Goal: Information Seeking & Learning: Learn about a topic

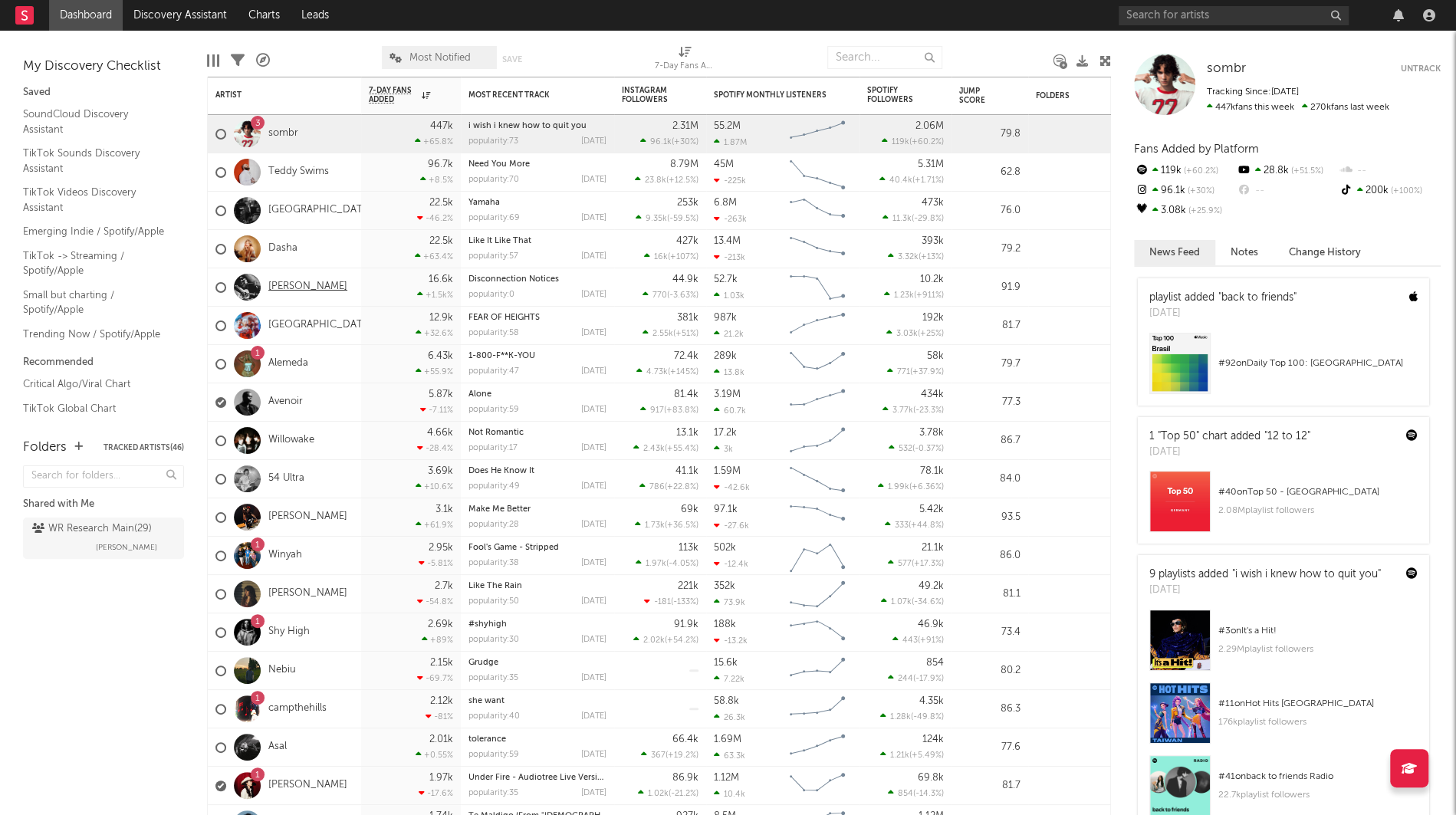
click at [312, 286] on link "[PERSON_NAME]" at bounding box center [307, 287] width 79 height 13
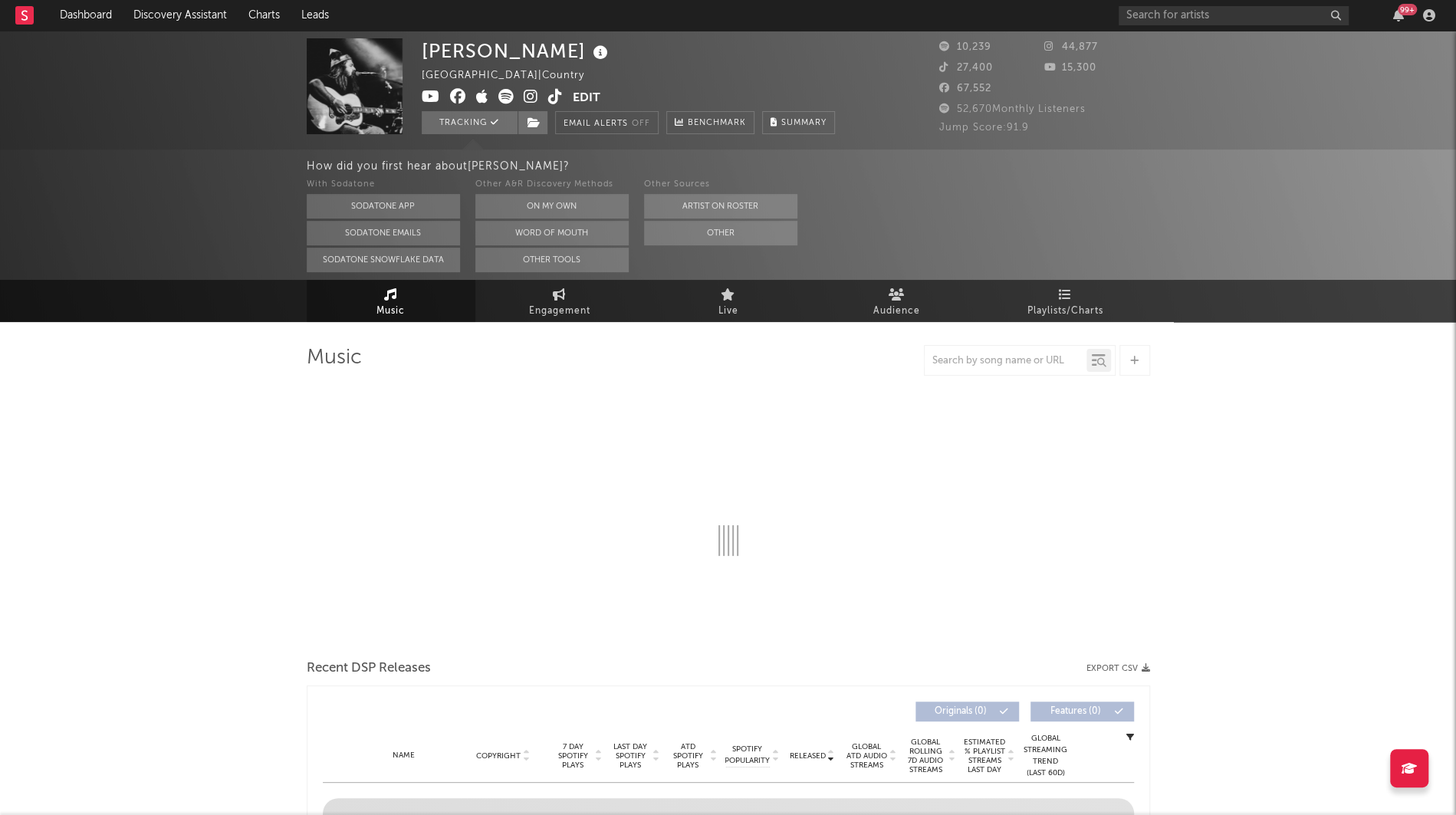
select select "6m"
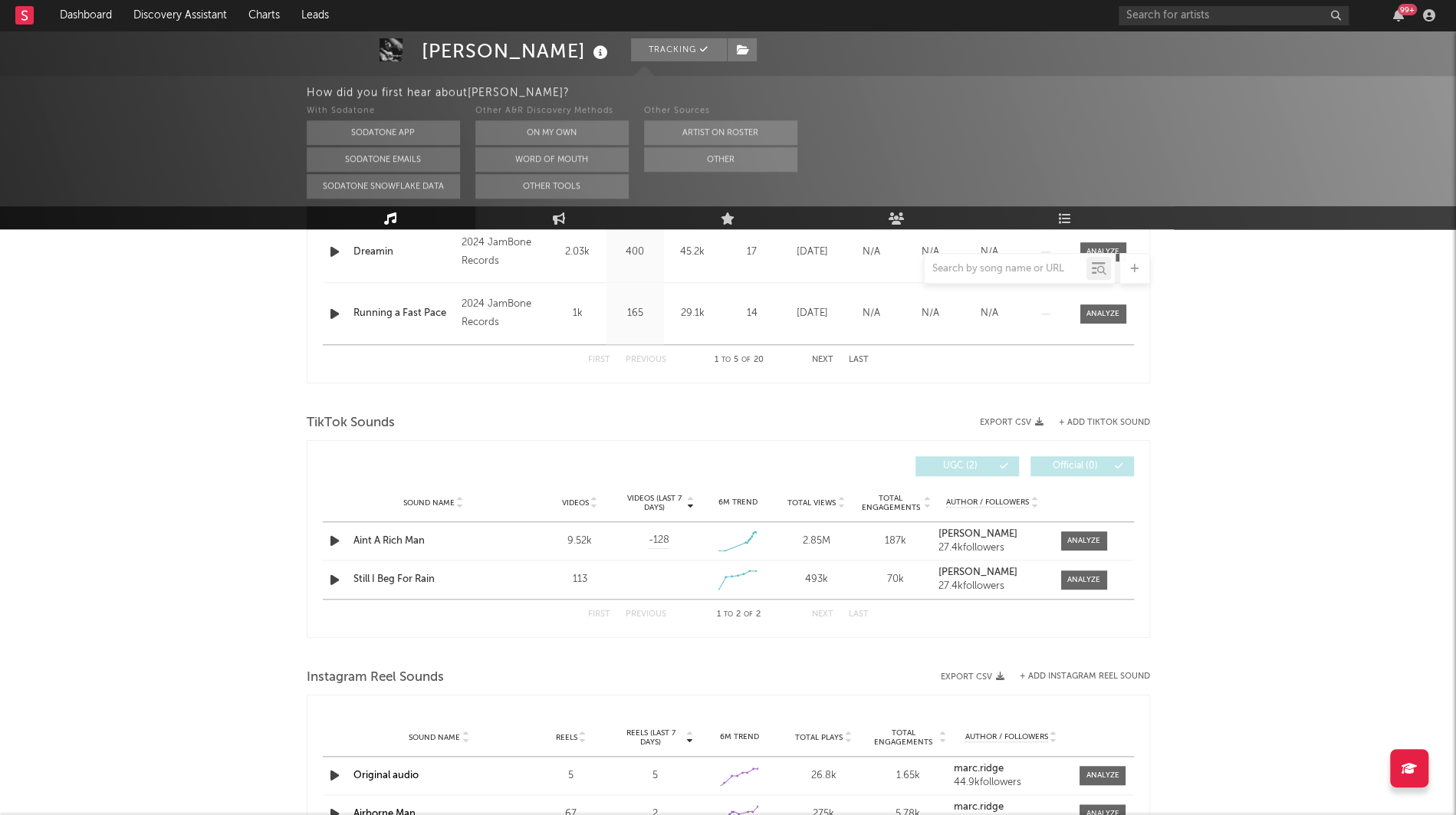
scroll to position [908, 0]
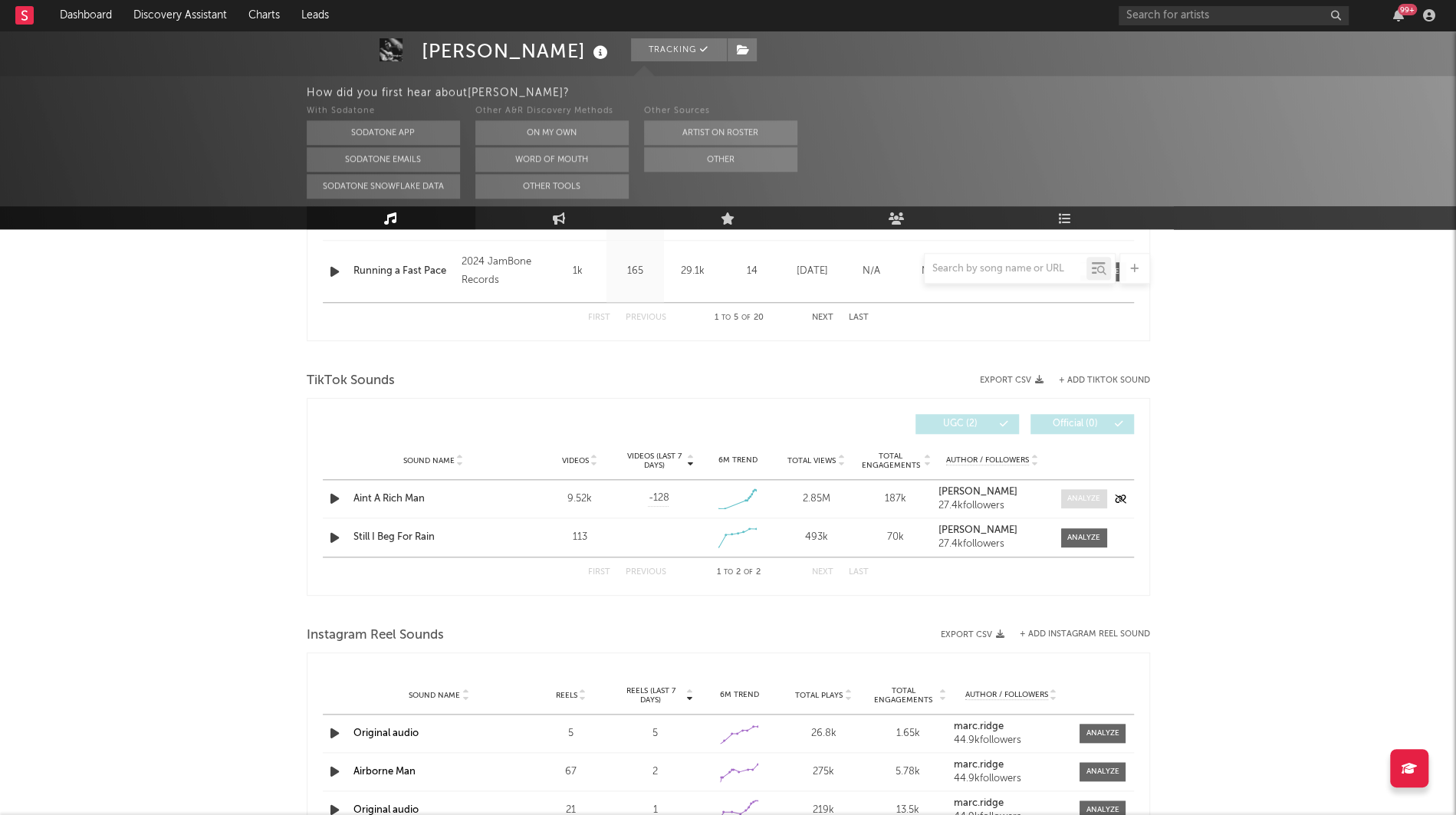
click at [1070, 491] on span at bounding box center [1084, 498] width 46 height 19
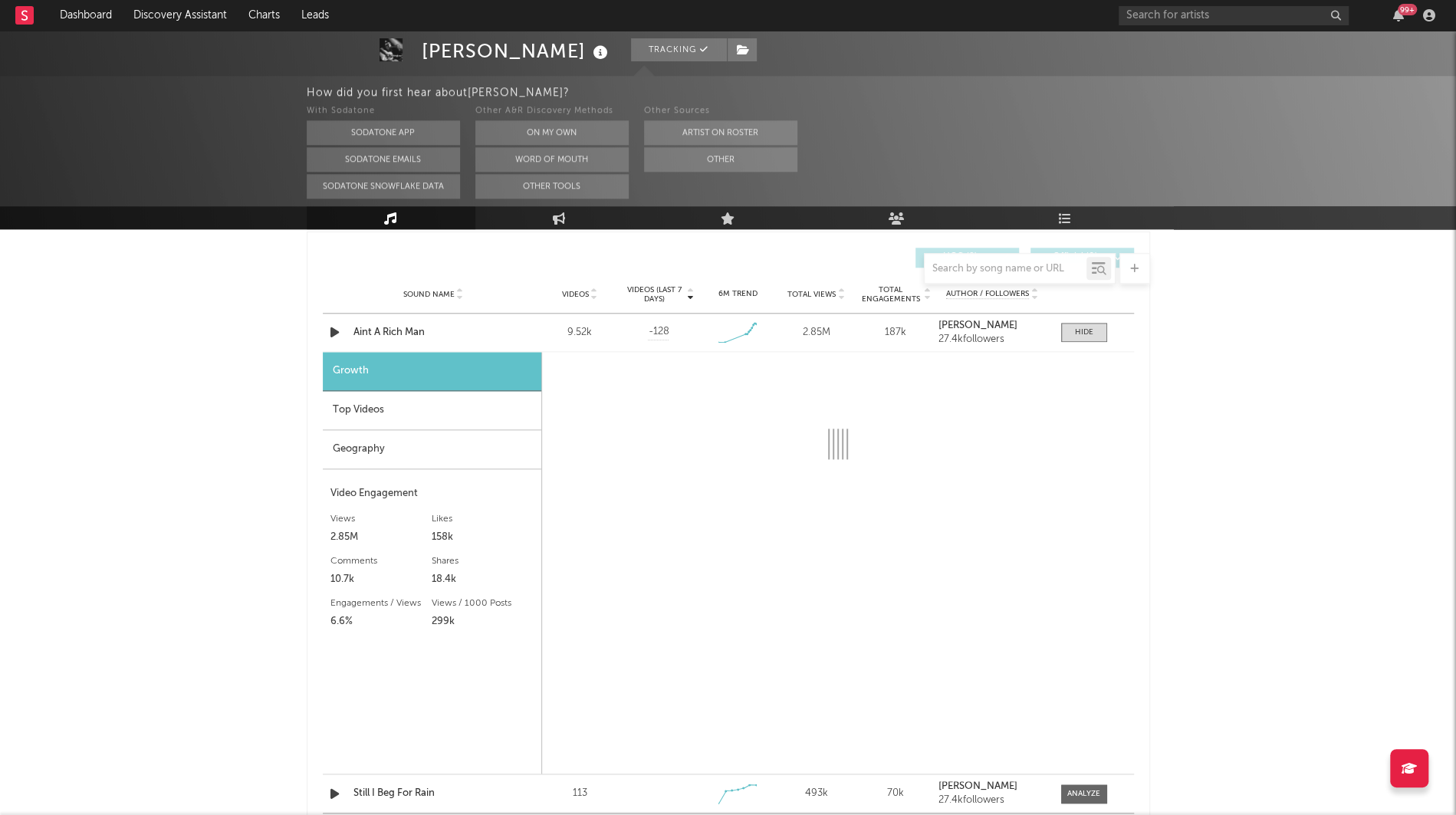
scroll to position [1077, 0]
select select "1w"
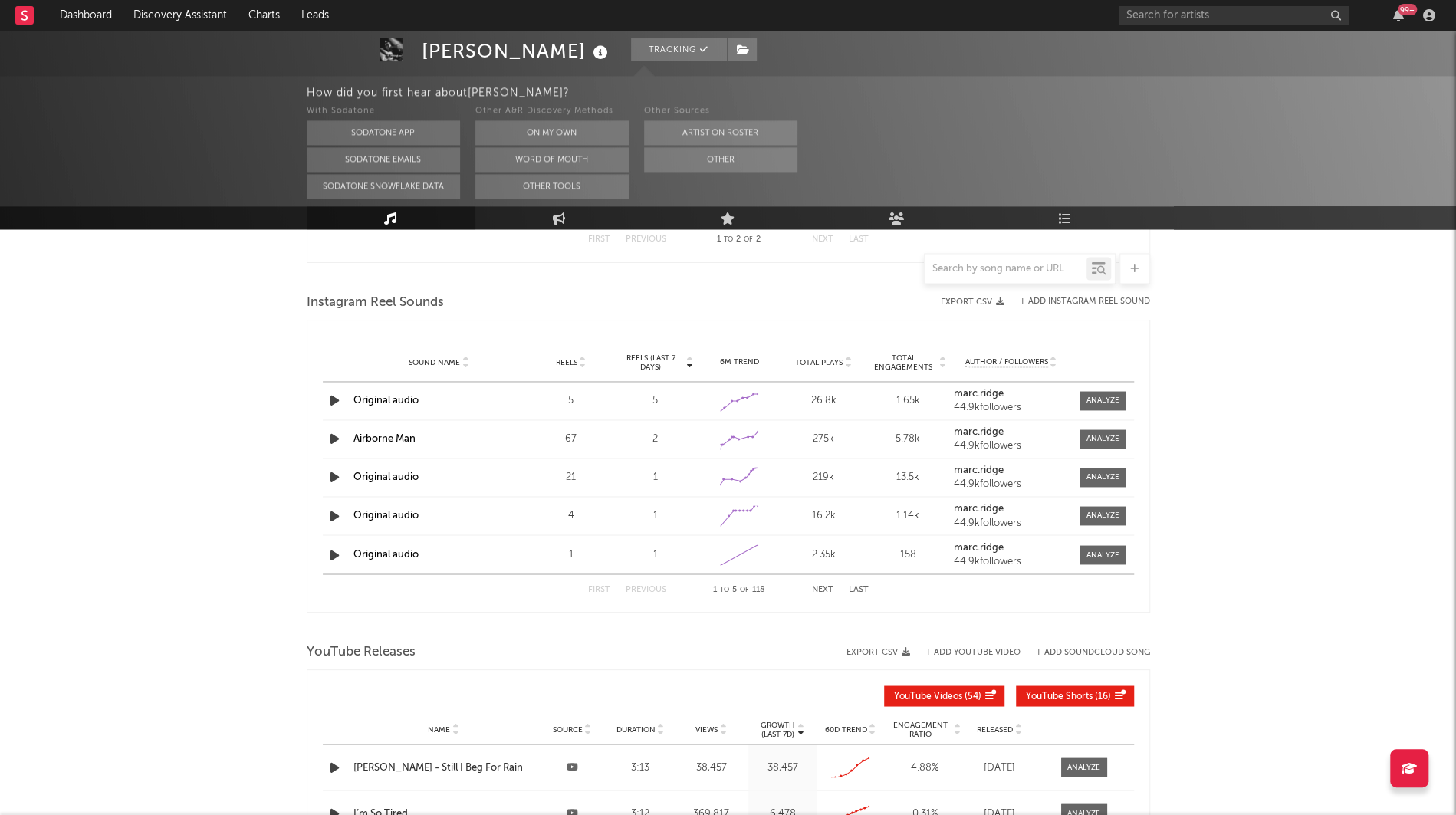
scroll to position [1729, 0]
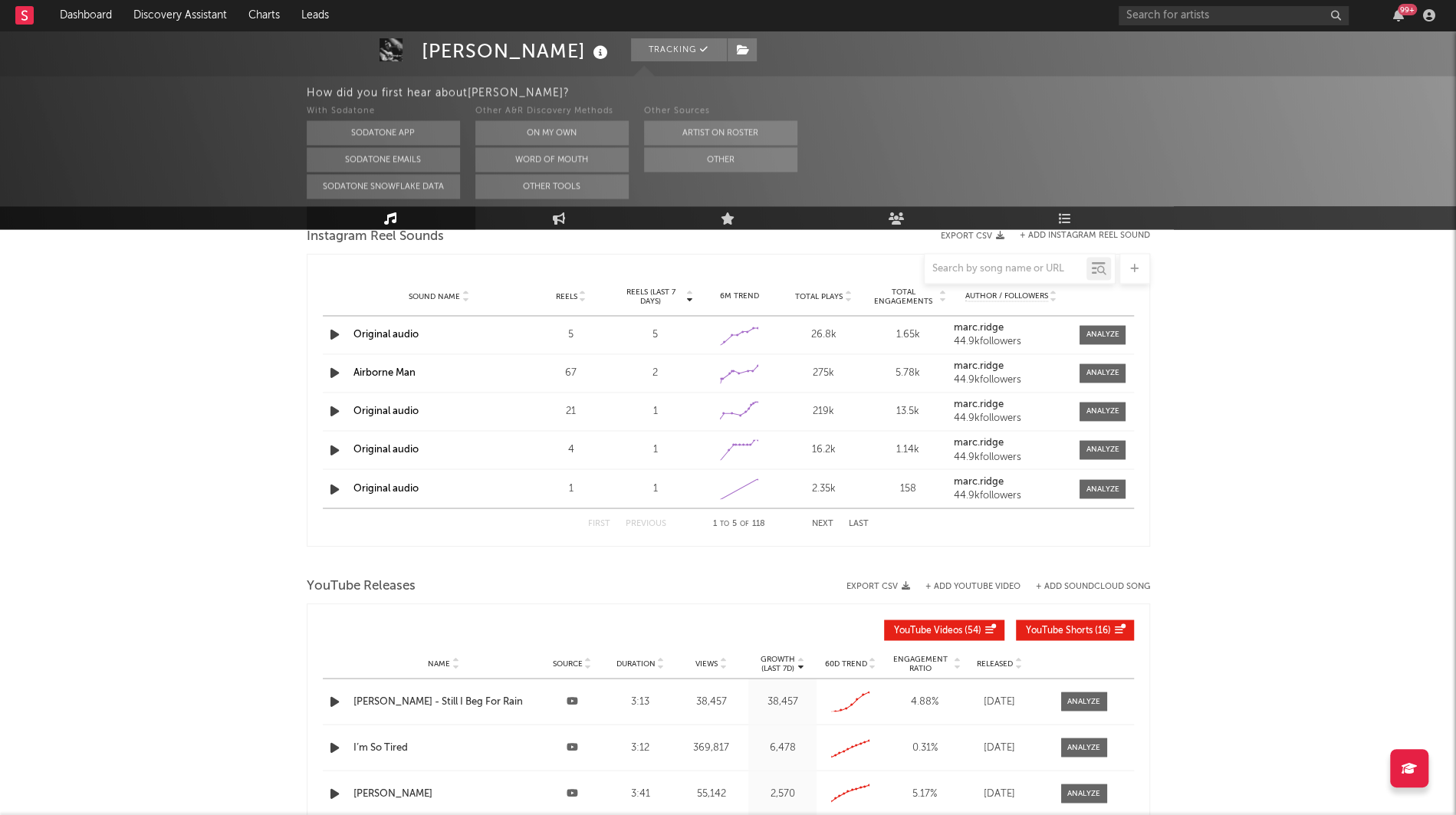
click at [335, 413] on icon "button" at bounding box center [334, 411] width 16 height 19
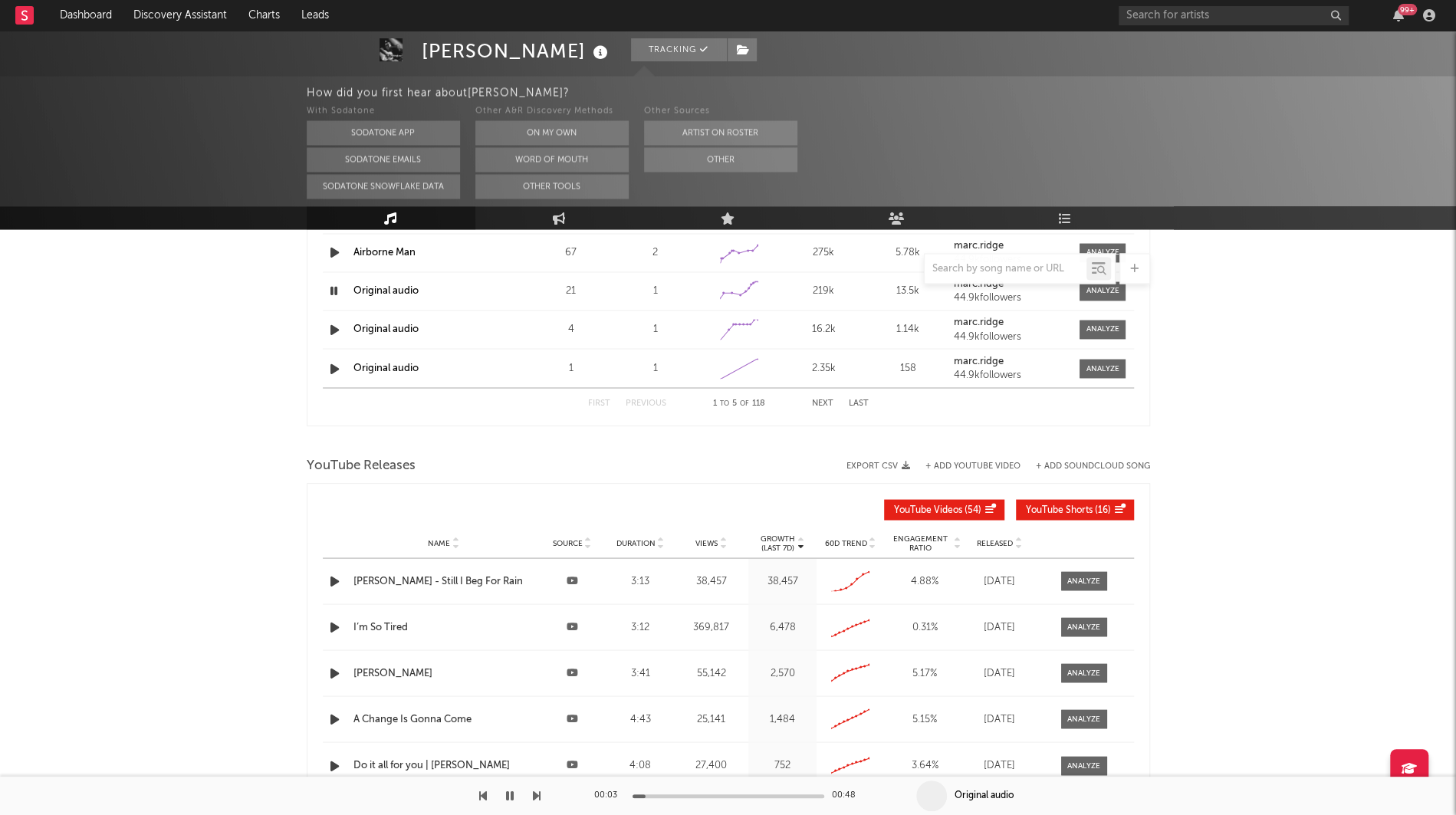
scroll to position [1974, 0]
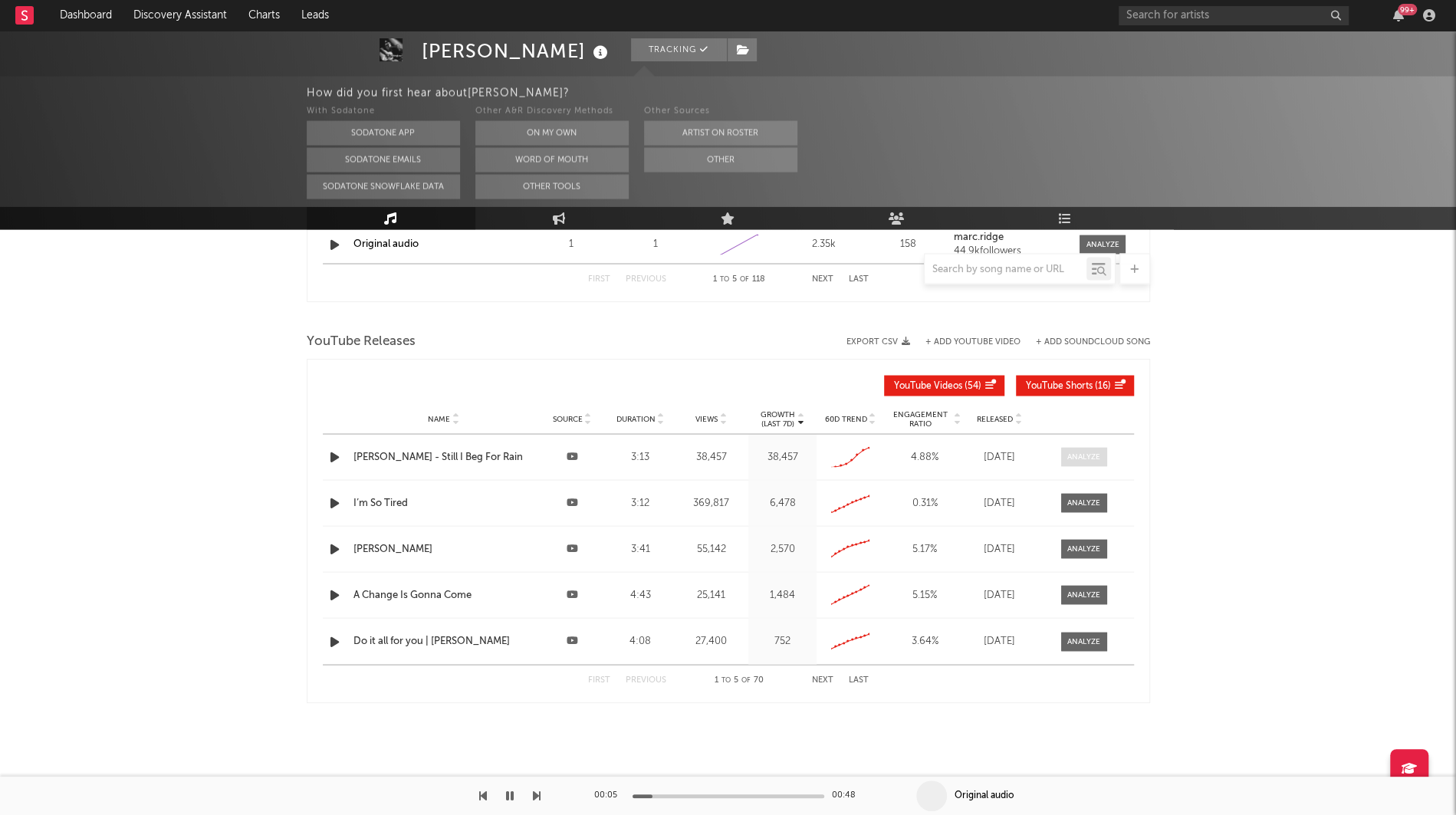
click at [1067, 452] on span at bounding box center [1084, 456] width 46 height 19
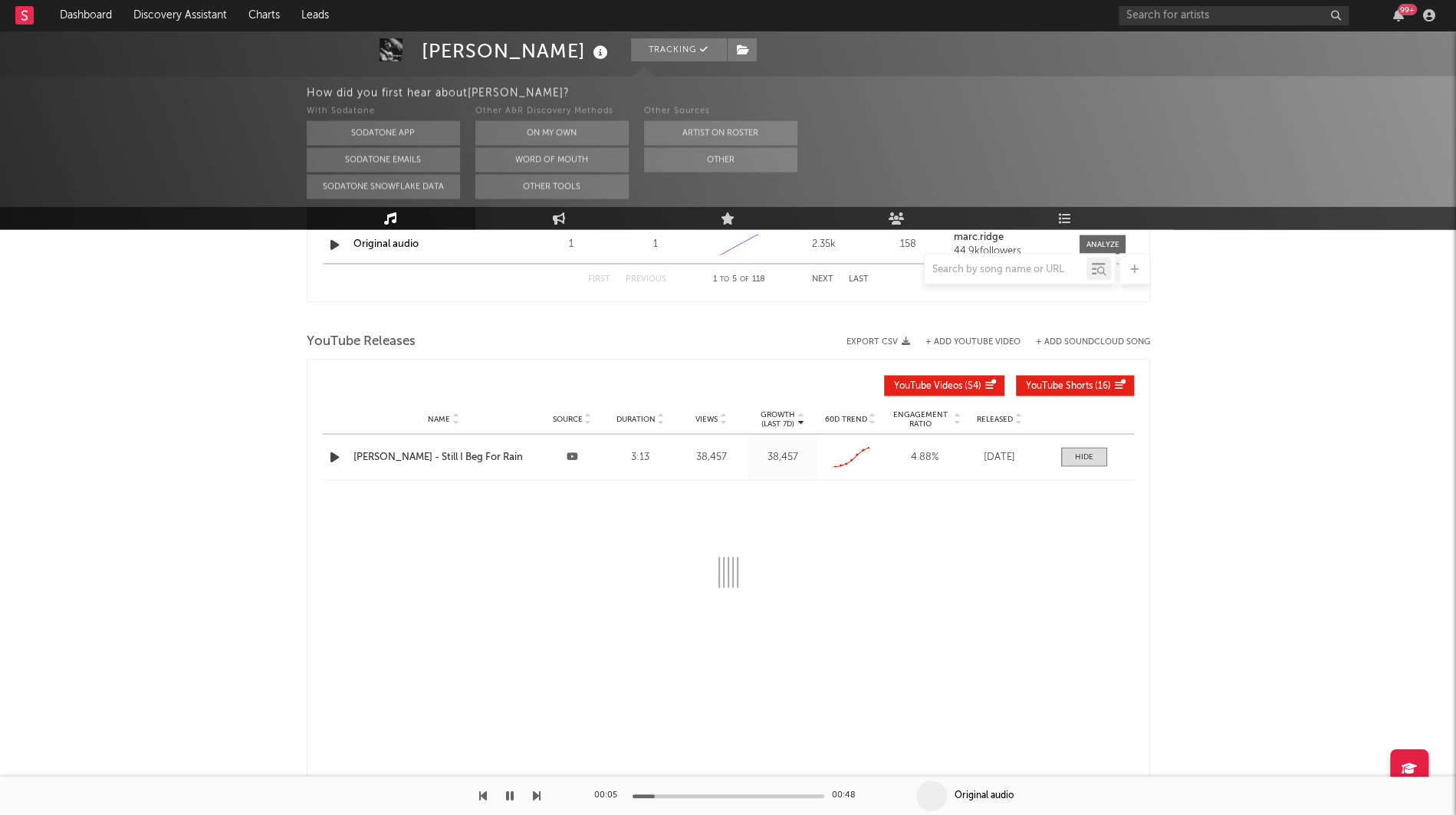
select select "1w"
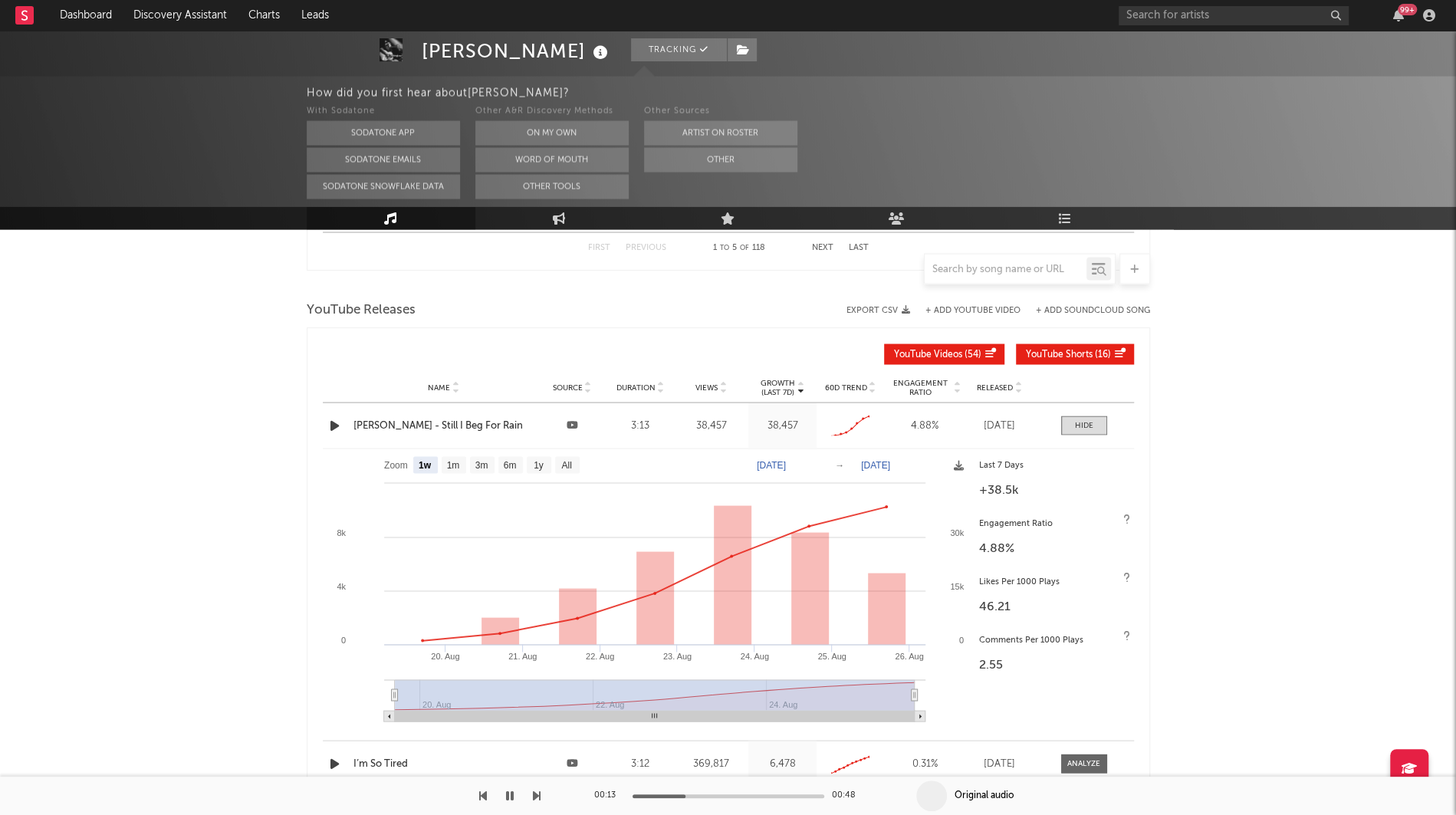
scroll to position [2008, 0]
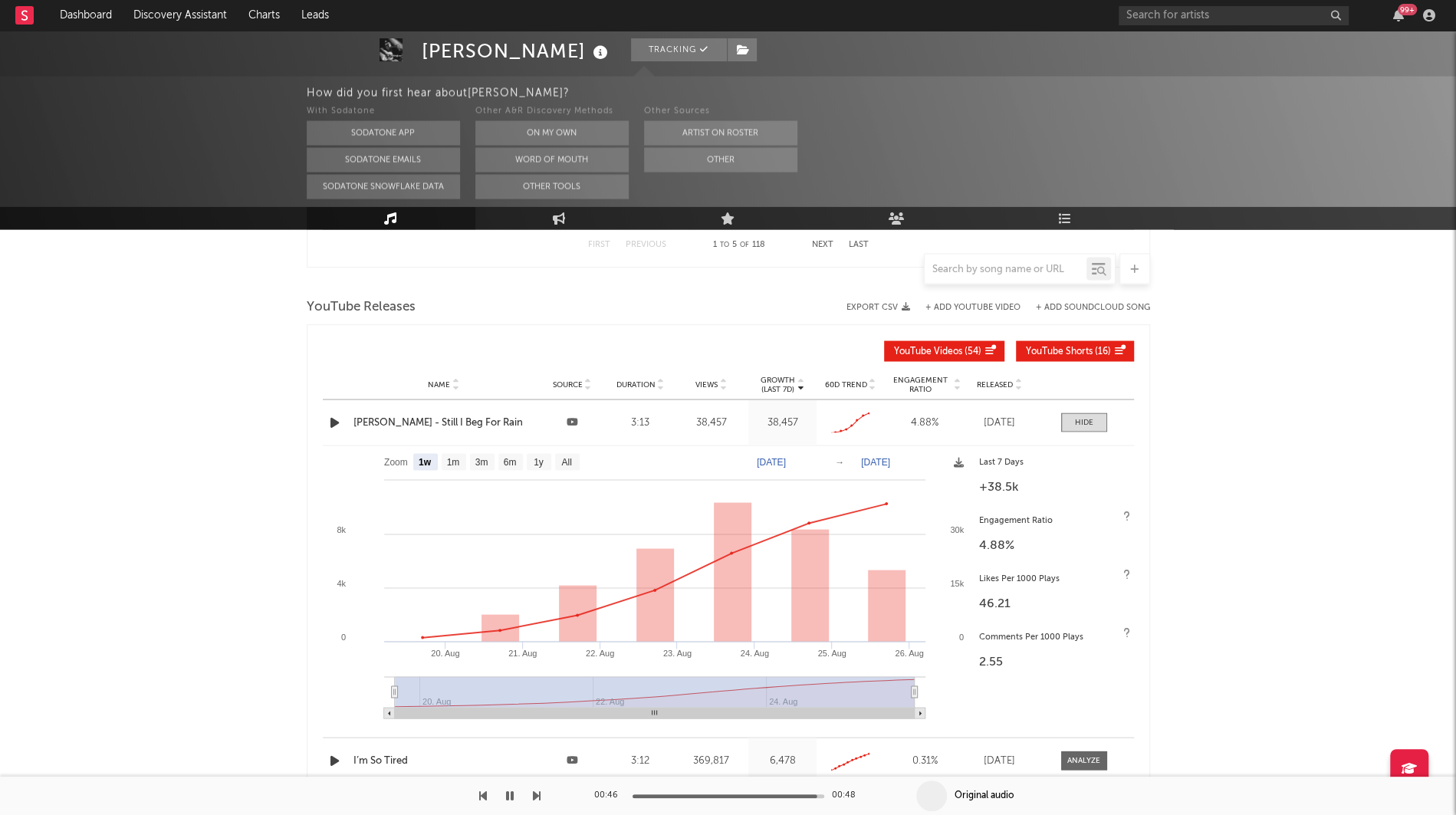
click at [513, 797] on icon "button" at bounding box center [509, 795] width 7 height 12
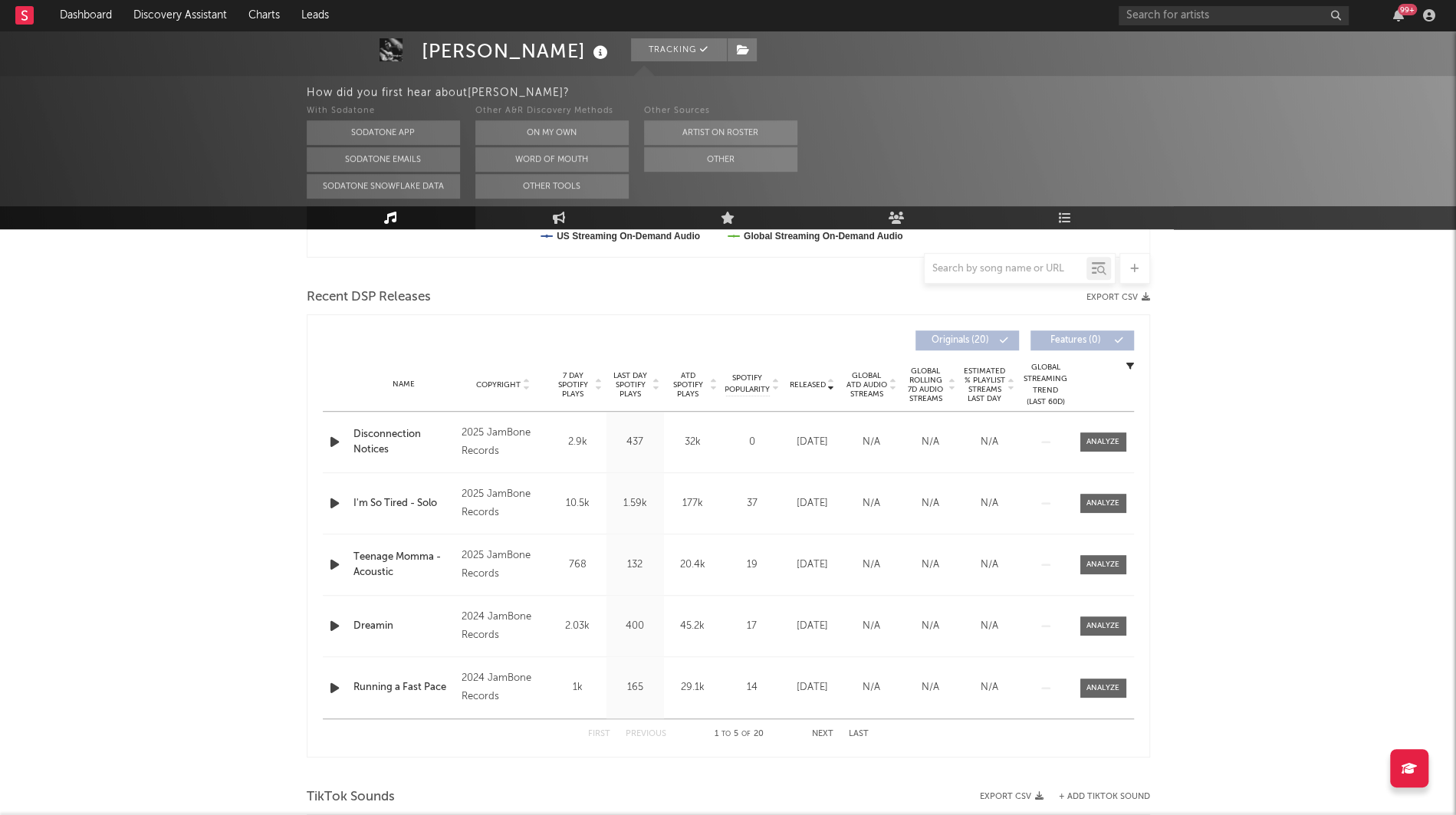
scroll to position [491, 0]
click at [805, 383] on span "Released" at bounding box center [807, 386] width 36 height 9
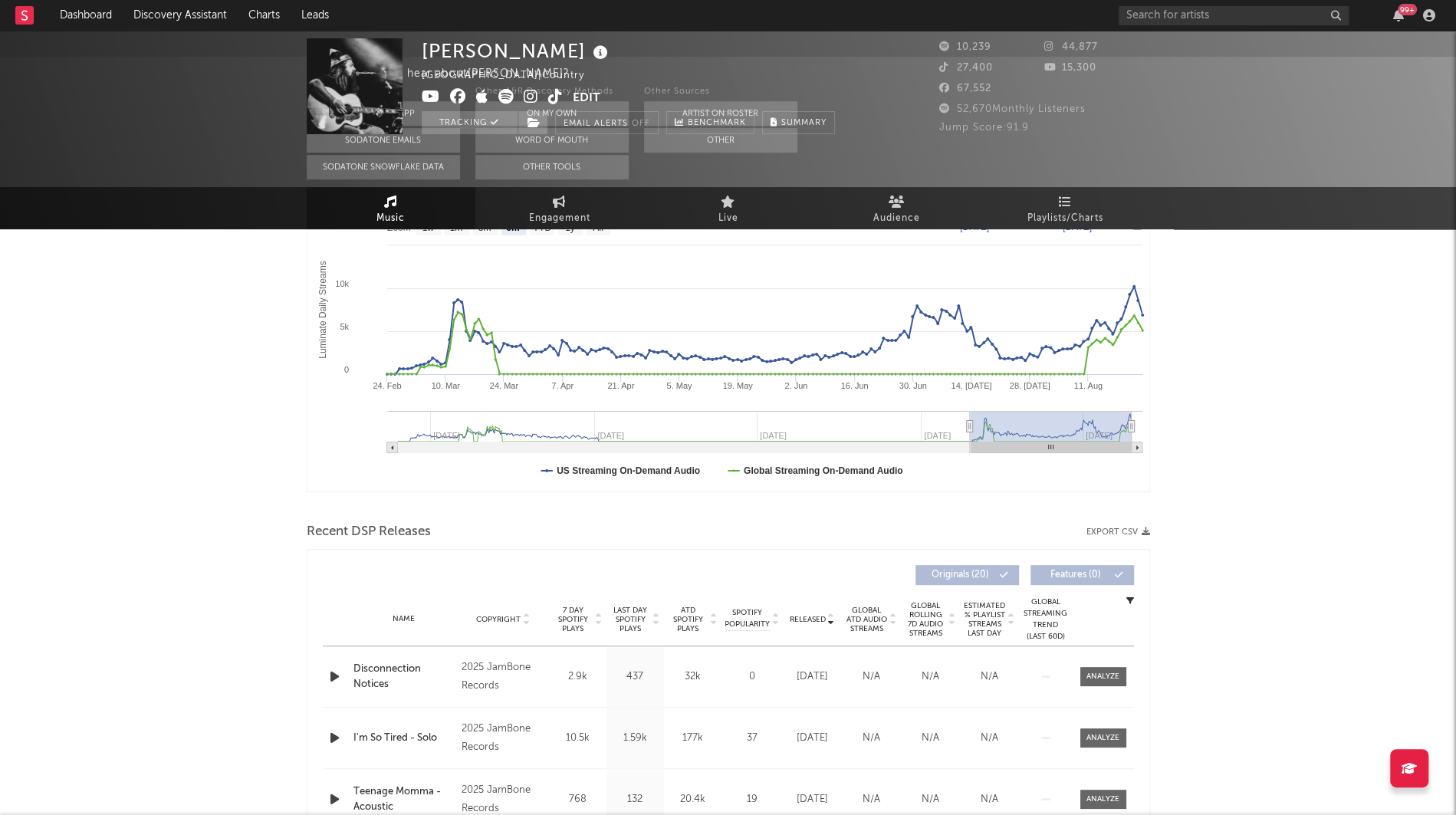
scroll to position [0, 0]
